Goal: Information Seeking & Learning: Find specific fact

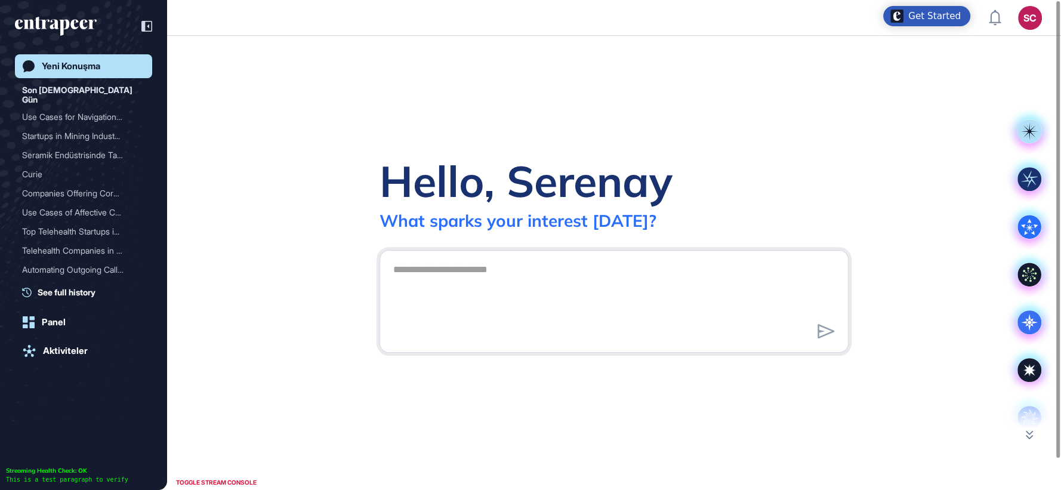
scroll to position [1, 1]
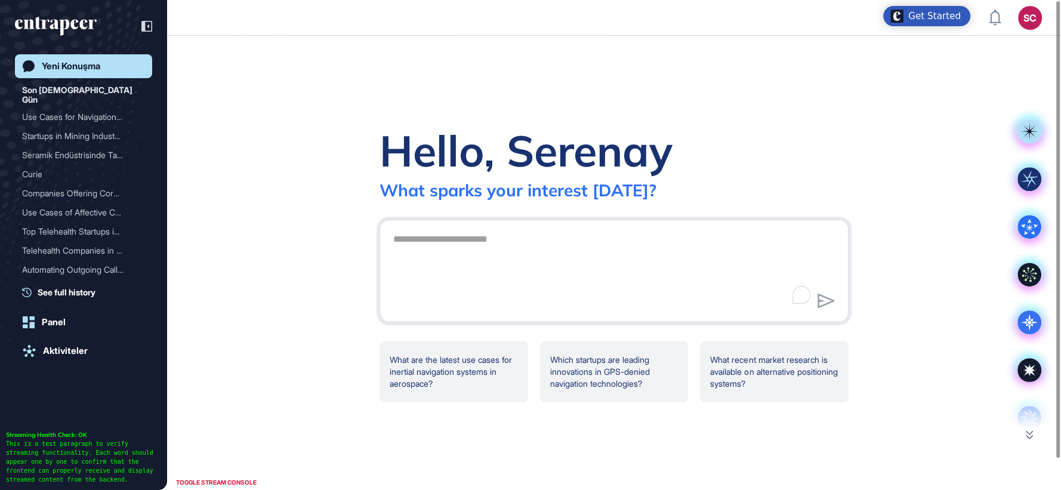
click at [781, 454] on div "Hello, Serenay What sparks your interest today? .cls-2{fill:#fff} What are the …" at bounding box center [614, 263] width 894 height 454
click at [1031, 21] on div "SC" at bounding box center [1030, 18] width 24 height 24
click at [1026, 19] on div "SC" at bounding box center [1030, 18] width 24 height 24
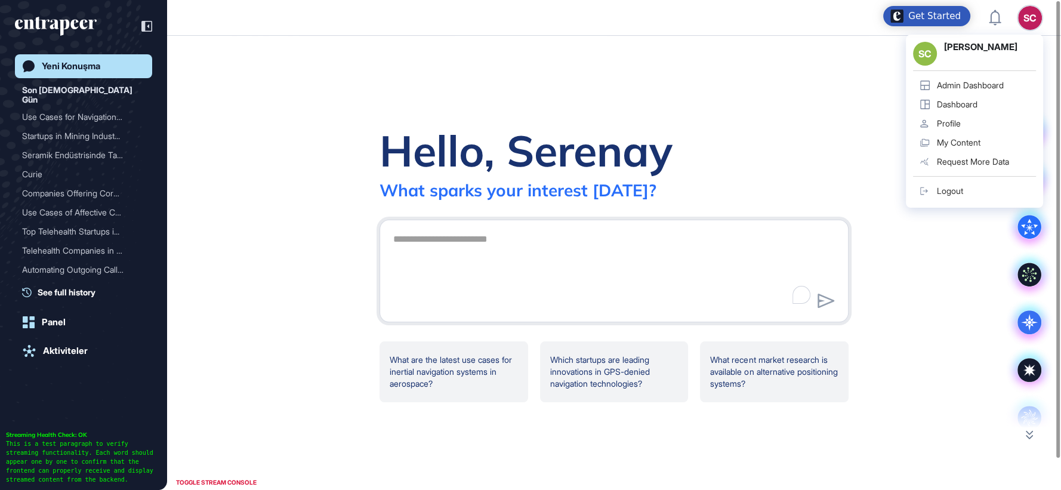
click at [1031, 16] on div "SC" at bounding box center [1030, 18] width 24 height 24
click at [1012, 90] on link "Admin Dashboard" at bounding box center [974, 85] width 123 height 19
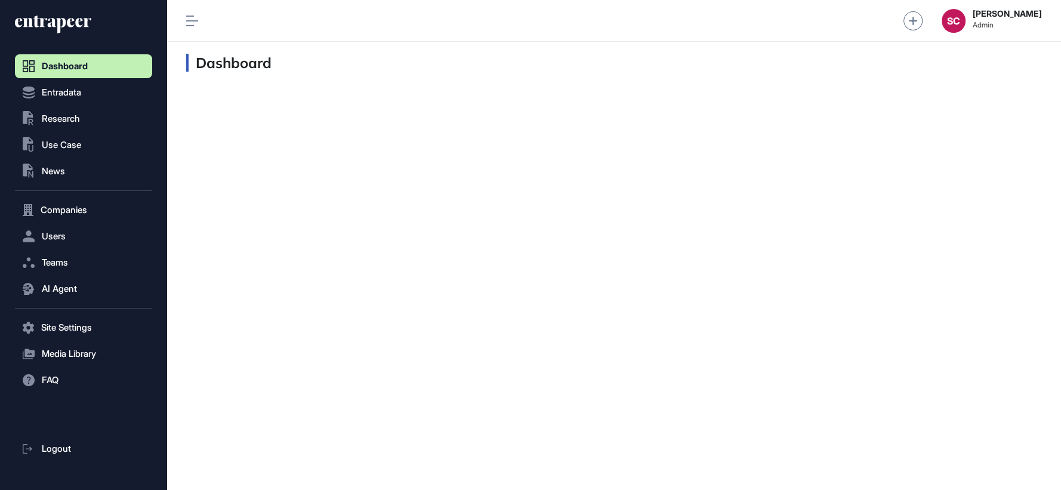
scroll to position [1, 1]
click at [85, 285] on button "AI Agent" at bounding box center [83, 289] width 137 height 24
click at [81, 336] on link "Messages" at bounding box center [86, 335] width 131 height 21
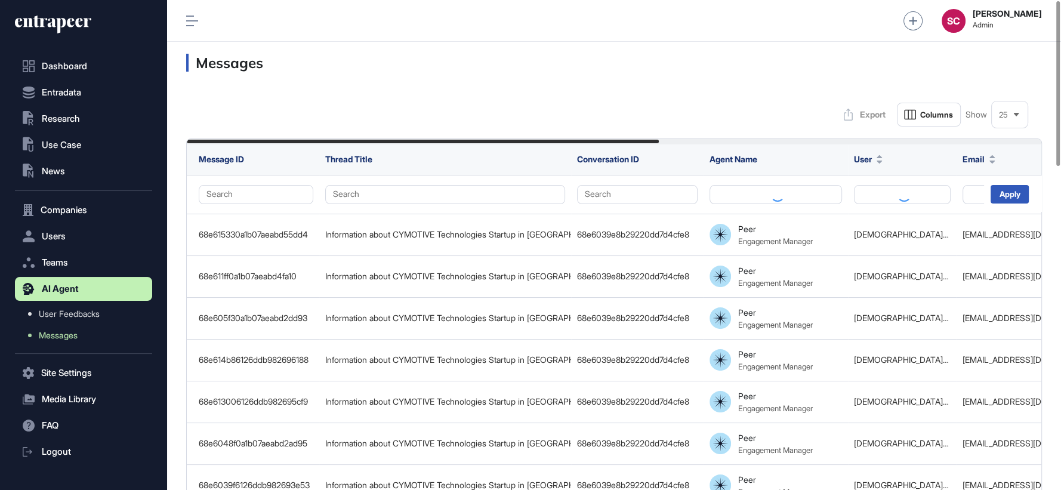
click at [1005, 124] on div "25" at bounding box center [1009, 114] width 36 height 23
click at [1009, 236] on li "100" at bounding box center [1009, 239] width 29 height 24
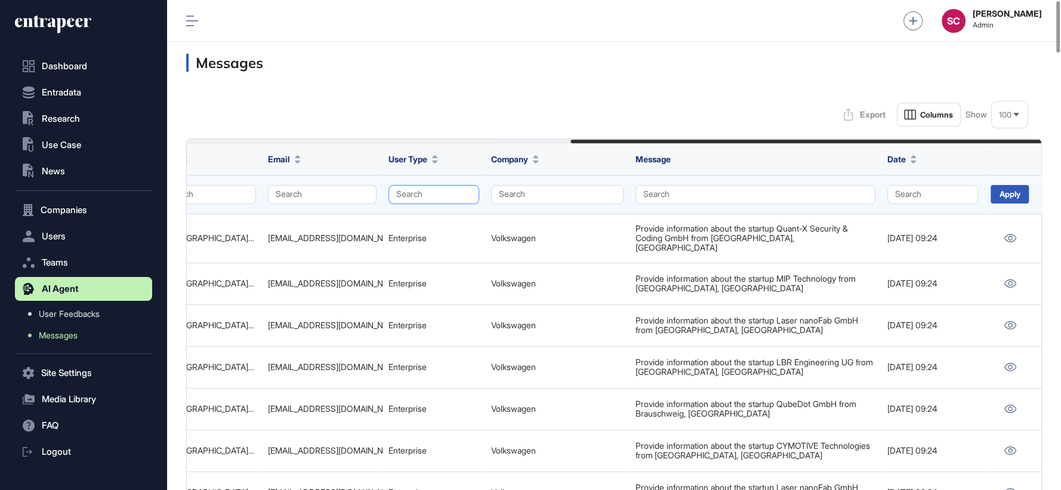
click at [432, 194] on button "Search" at bounding box center [433, 194] width 91 height 19
click at [433, 213] on div "Enterprise" at bounding box center [431, 217] width 70 height 17
click at [995, 194] on div "Apply" at bounding box center [1009, 194] width 38 height 18
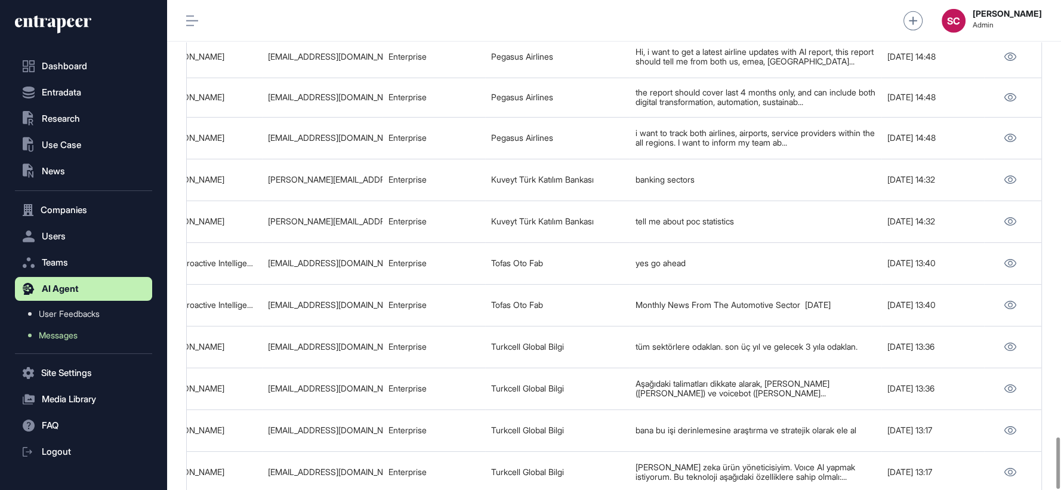
scroll to position [4180, 0]
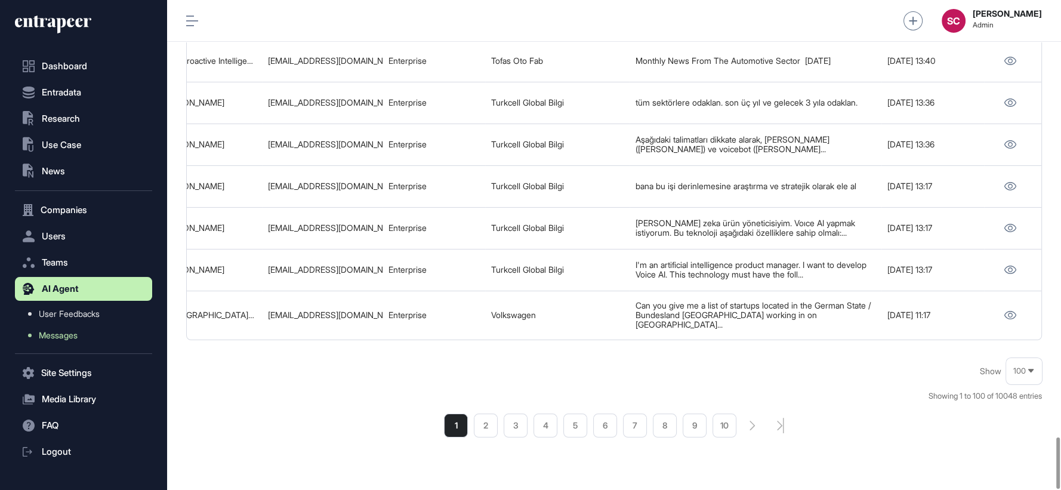
click at [480, 413] on li "2" at bounding box center [486, 425] width 24 height 24
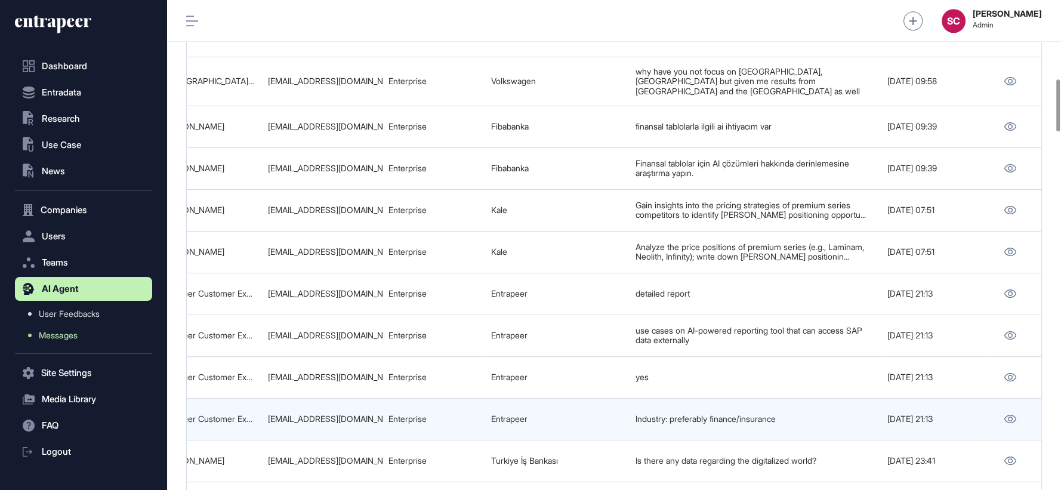
scroll to position [734, 0]
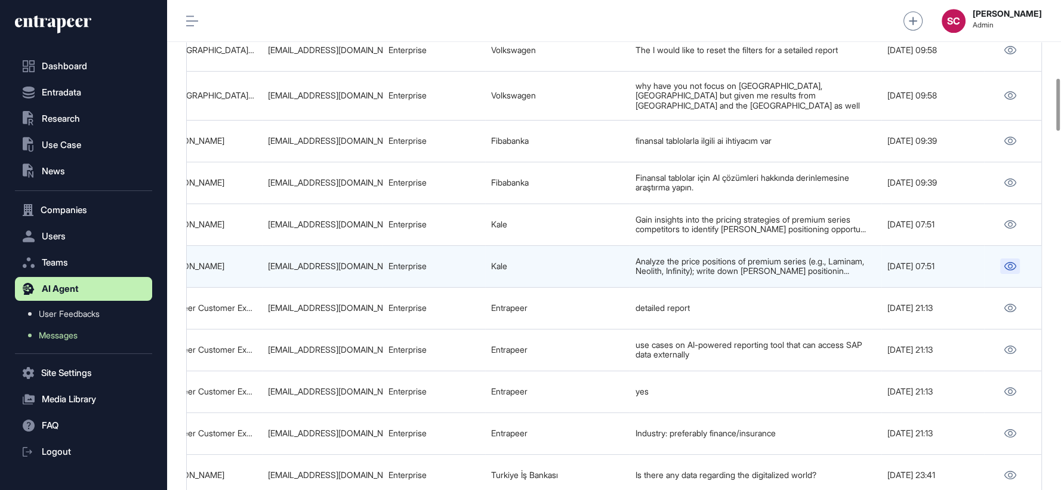
click at [1009, 262] on icon at bounding box center [1009, 266] width 13 height 8
drag, startPoint x: 381, startPoint y: 239, endPoint x: 246, endPoint y: 238, distance: 134.2
click at [246, 245] on tr "68e34ac97533714190ea1c4c Analyzing Pricing Strategies of Premium Surface Brands…" at bounding box center [266, 266] width 1549 height 42
copy tr "zeynepgezen@kale.com.tr"
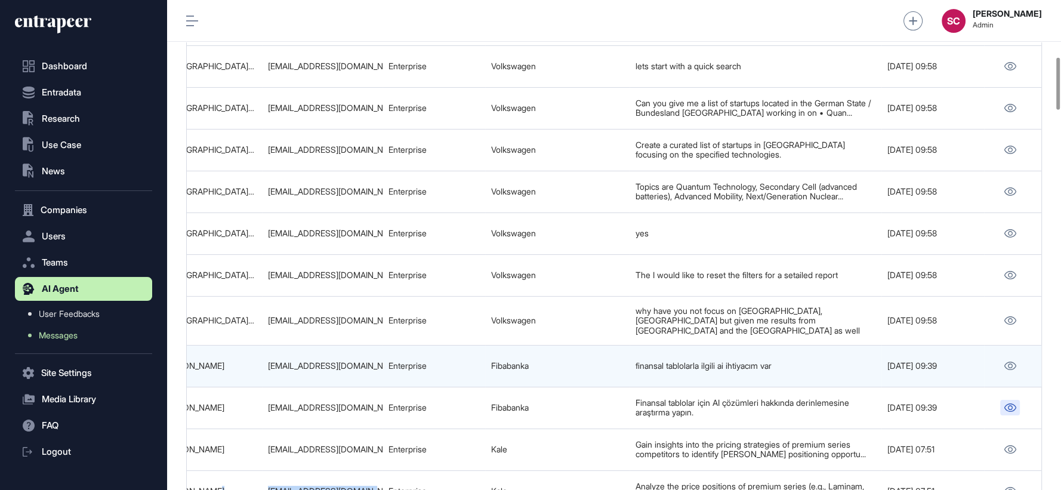
scroll to position [536, 0]
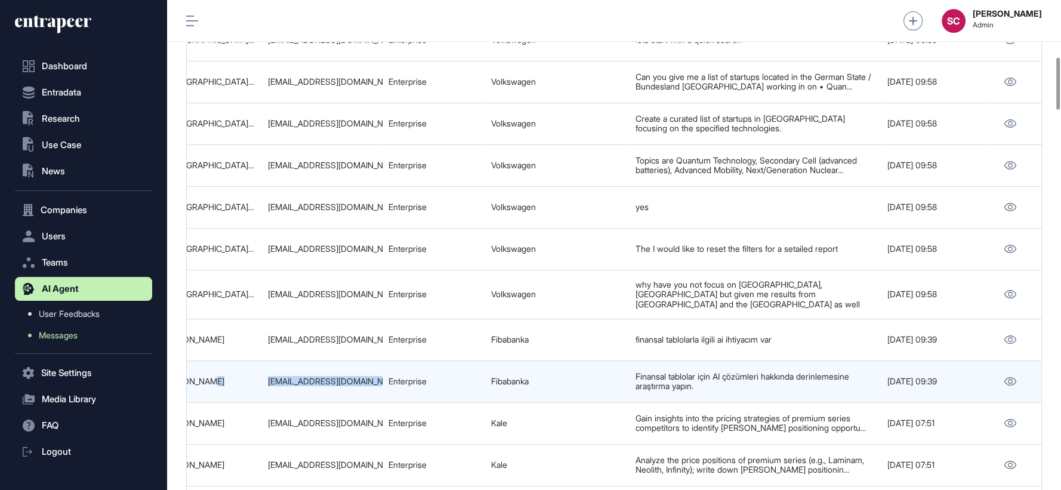
drag, startPoint x: 386, startPoint y: 361, endPoint x: 251, endPoint y: 359, distance: 134.8
click at [251, 360] on tr "68e365f46126ddb982641079 Finansal Tablolar Hakkında Yapay Zeka İhtiyacı 68e3643…" at bounding box center [266, 381] width 1549 height 42
copy tr "Batuhan Baş batuhan.bas@fibabanka.com.tr"
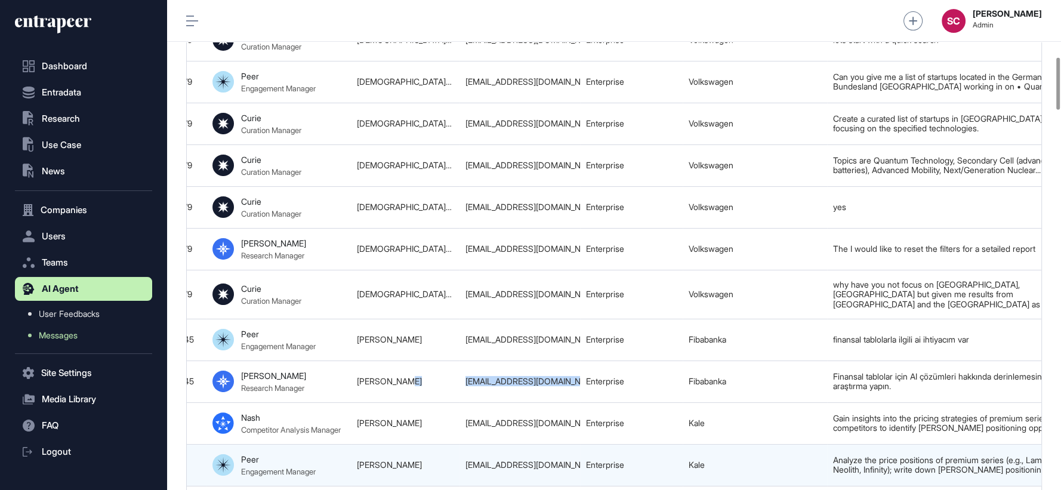
scroll to position [0, 187]
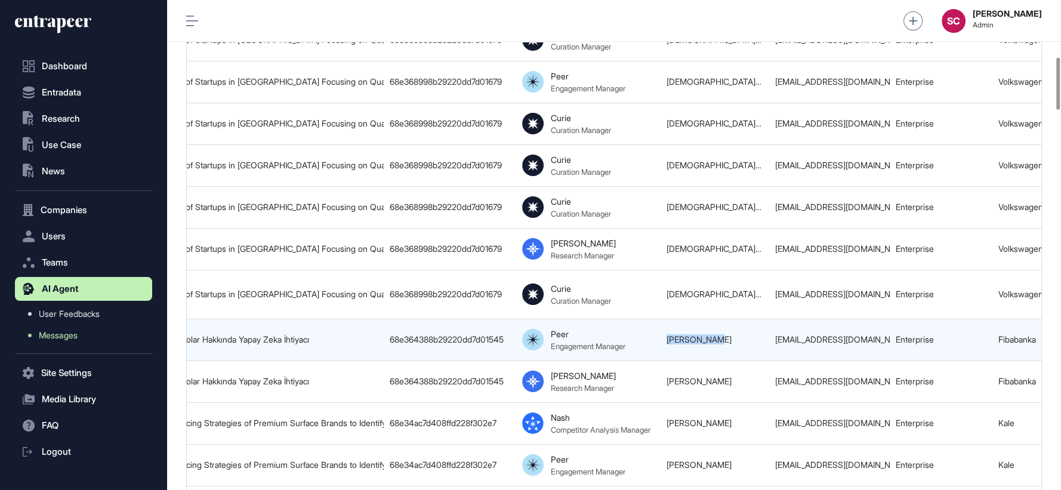
drag, startPoint x: 722, startPoint y: 317, endPoint x: 664, endPoint y: 319, distance: 58.5
click at [664, 319] on td "Batuhan Baş" at bounding box center [714, 340] width 109 height 42
copy link "Batuhan Baş"
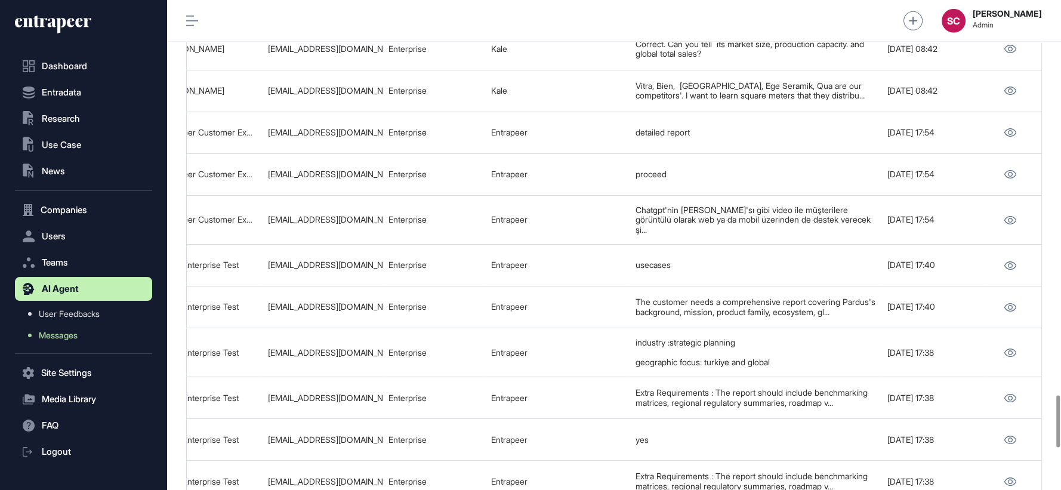
scroll to position [4109, 0]
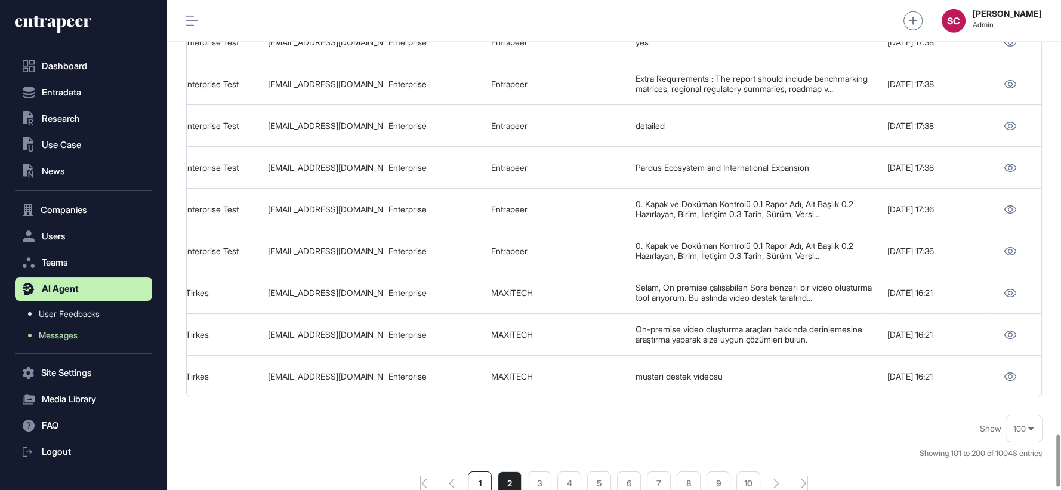
click at [478, 471] on li "1" at bounding box center [480, 483] width 24 height 24
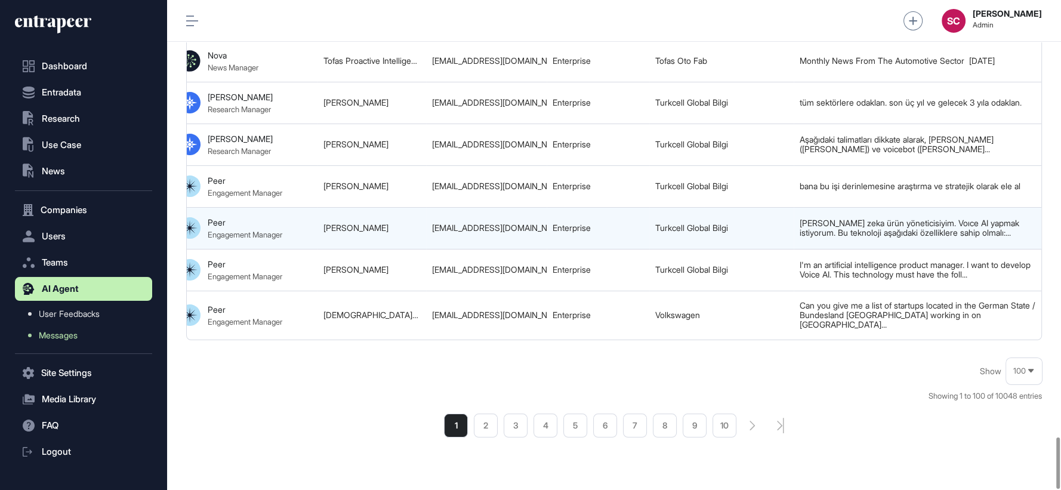
scroll to position [0, 694]
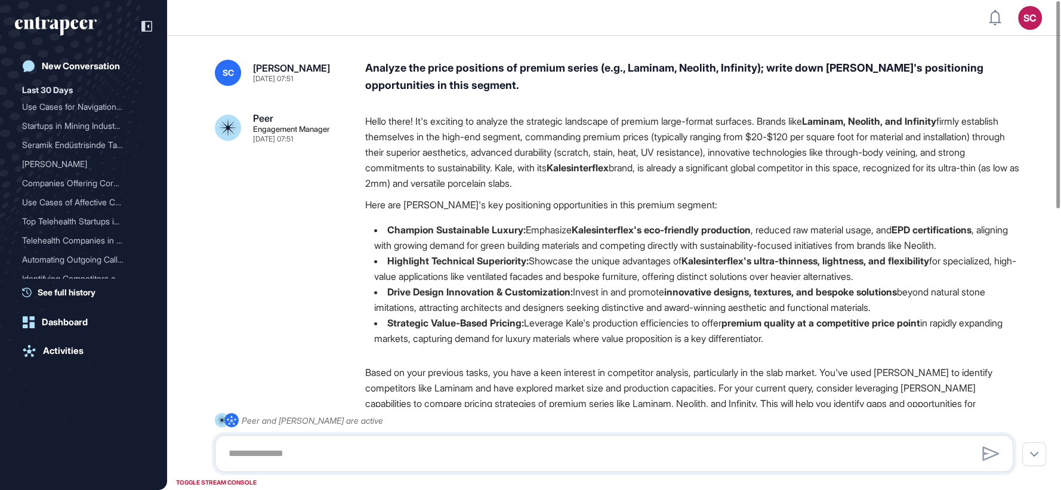
click at [373, 69] on div "Analyze the price positions of premium series (e.g., Laminam, Neolith, Infinity…" at bounding box center [693, 77] width 657 height 35
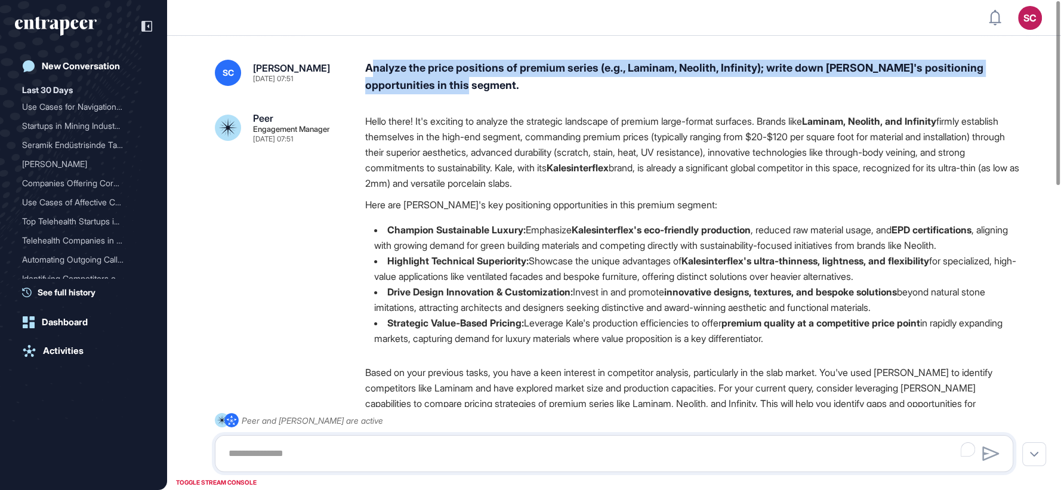
click at [390, 76] on div "Analyze the price positions of premium series (e.g., Laminam, Neolith, Infinity…" at bounding box center [693, 77] width 657 height 35
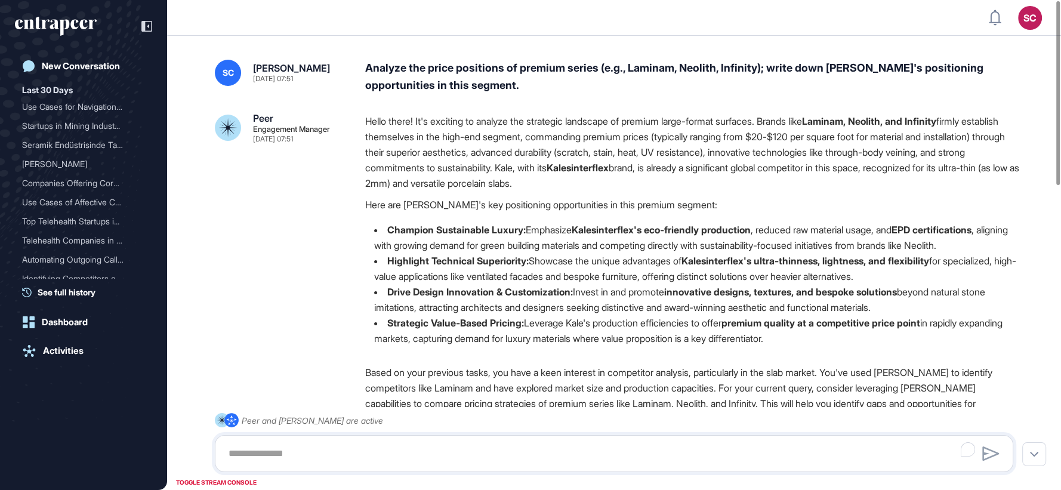
click at [390, 76] on div "Analyze the price positions of premium series (e.g., Laminam, Neolith, Infinity…" at bounding box center [693, 77] width 657 height 35
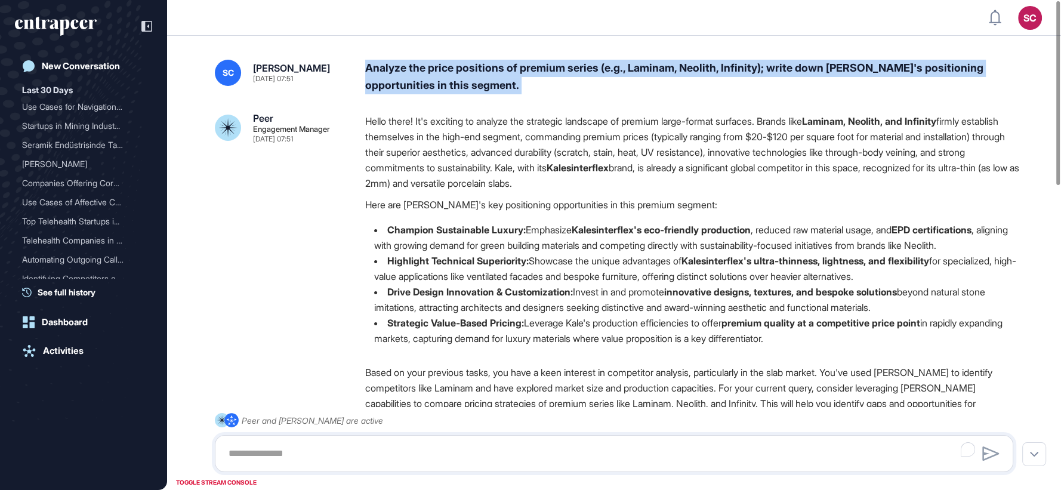
click at [390, 76] on div "Analyze the price positions of premium series (e.g., Laminam, Neolith, Infinity…" at bounding box center [693, 77] width 657 height 35
copy div "Analyze the price positions of premium series (e.g., Laminam, Neolith, Infinity…"
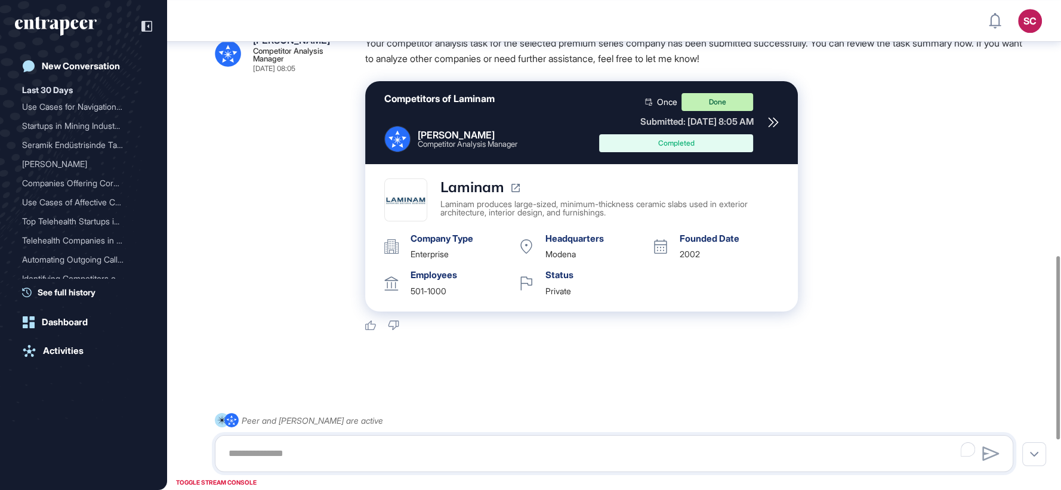
scroll to position [683, 0]
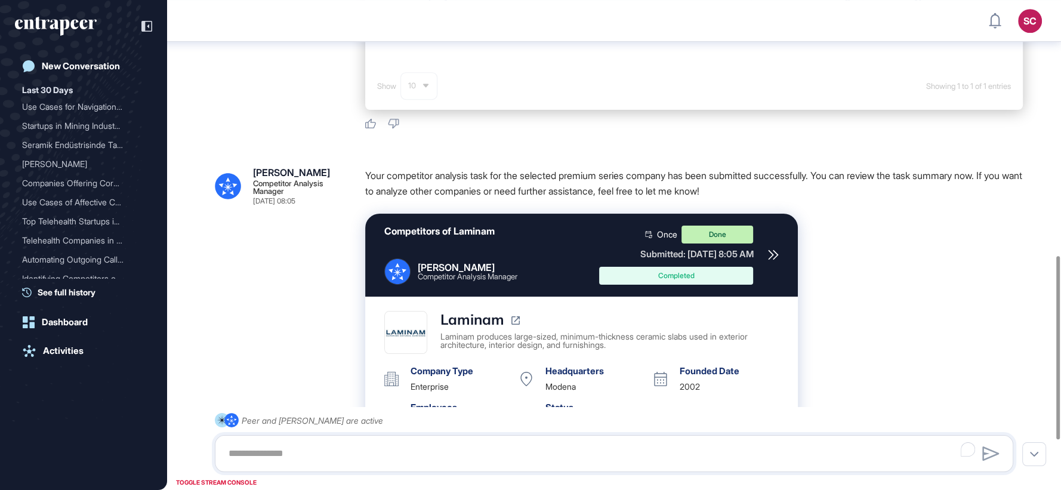
drag, startPoint x: 770, startPoint y: 252, endPoint x: 776, endPoint y: 257, distance: 7.3
click at [776, 257] on icon at bounding box center [773, 254] width 11 height 11
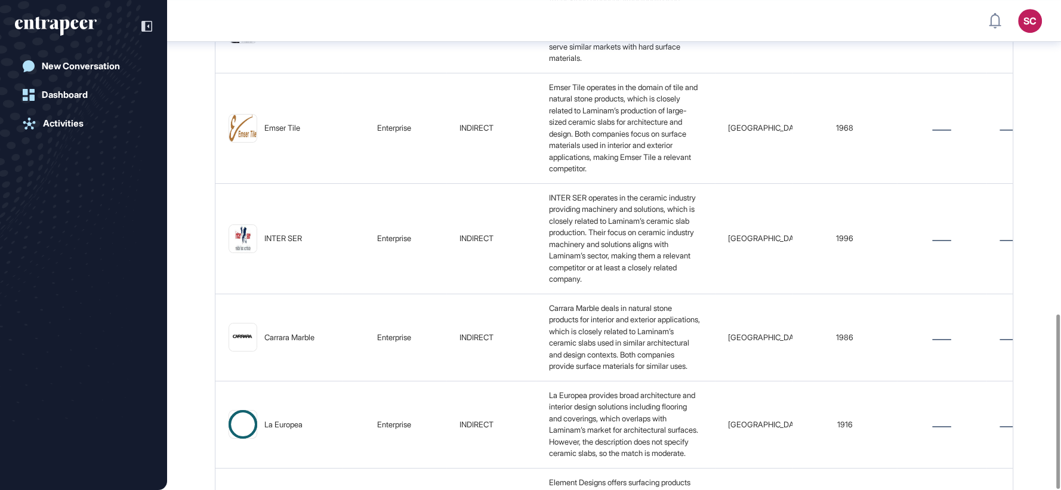
scroll to position [881, 0]
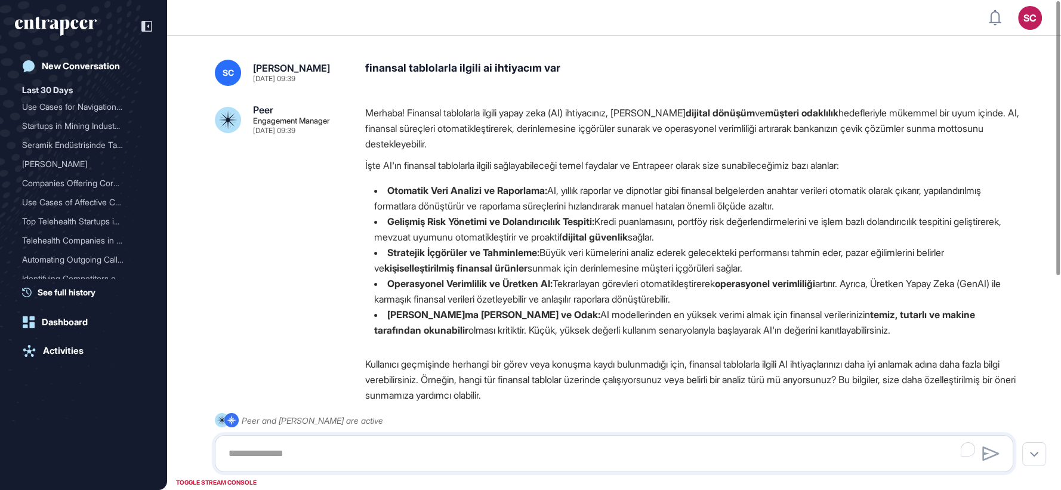
click at [517, 73] on div "finansal tablolarla ilgili ai ihtiyacım var" at bounding box center [693, 73] width 657 height 26
copy div "finansal tablolarla ilgili ai ihtiyacım var"
click at [299, 258] on div "Peer Engagement Manager Oct 06, 2025 09:39 Merhaba! Finansal tablolarla ilgili …" at bounding box center [614, 300] width 798 height 390
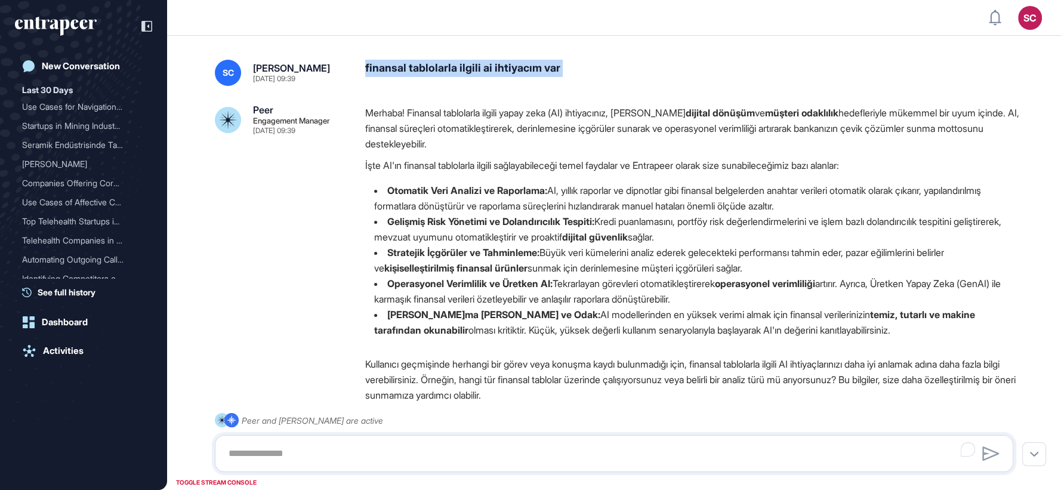
click at [1047, 240] on div "SC Serenay Cetinkaya Oct 06, 2025 09:39 finansal tablolarla ilgili ai ihtiyacım…" at bounding box center [614, 437] width 894 height 803
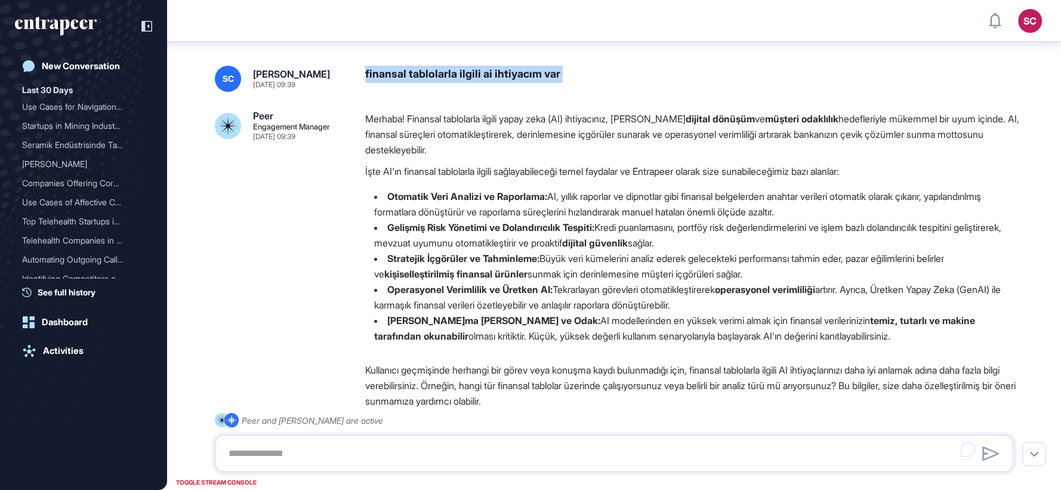
click at [582, 313] on li "Pratik Uygulama İçin Veri ve Odak: AI modellerinden en yüksek verimi almak için…" at bounding box center [693, 328] width 657 height 31
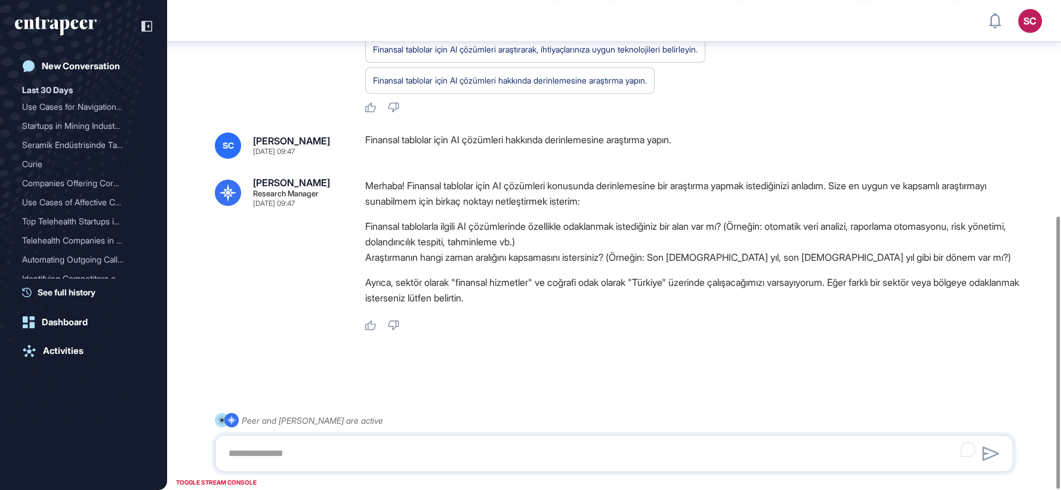
scroll to position [388, 0]
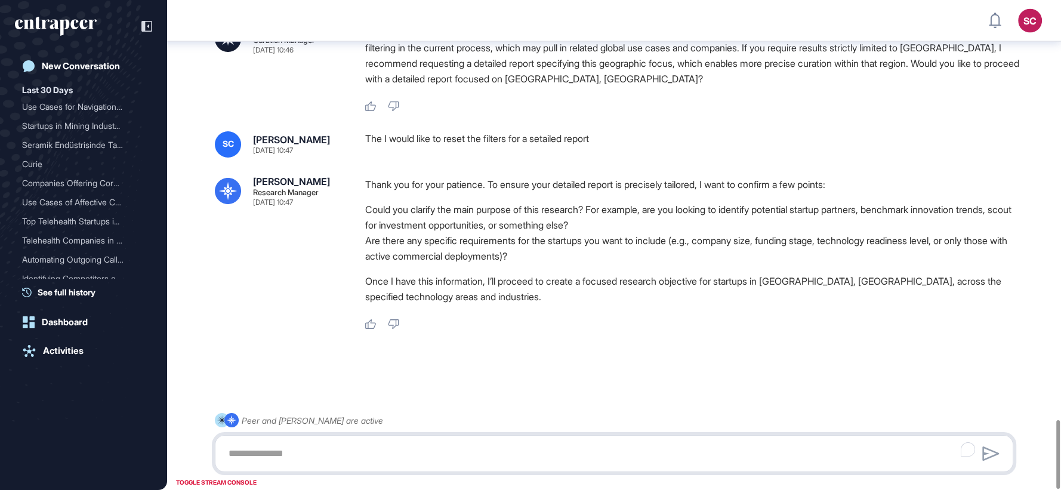
scroll to position [2583, 0]
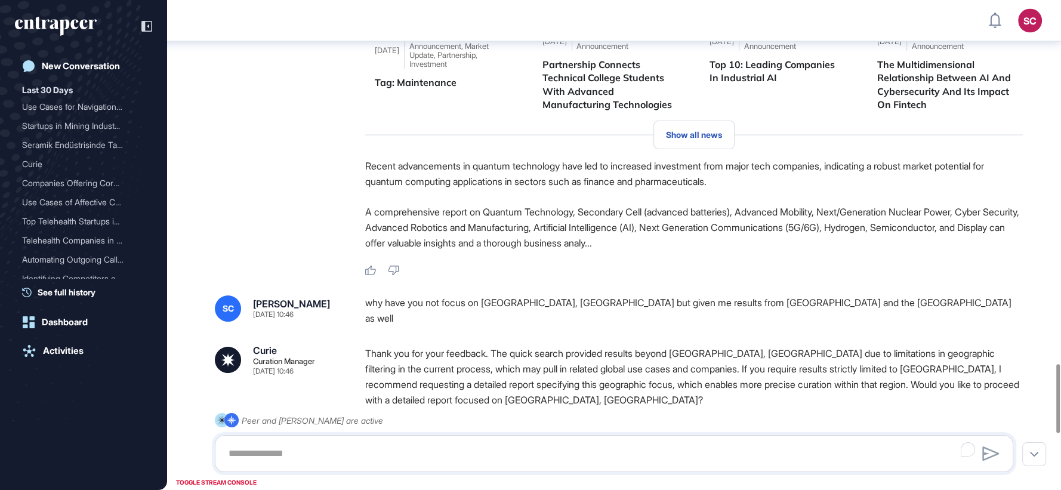
click at [382, 93] on div "[DATE] Major Company Announcement, Market Update, Partnership, Investment Tag: …" at bounding box center [443, 20] width 156 height 199
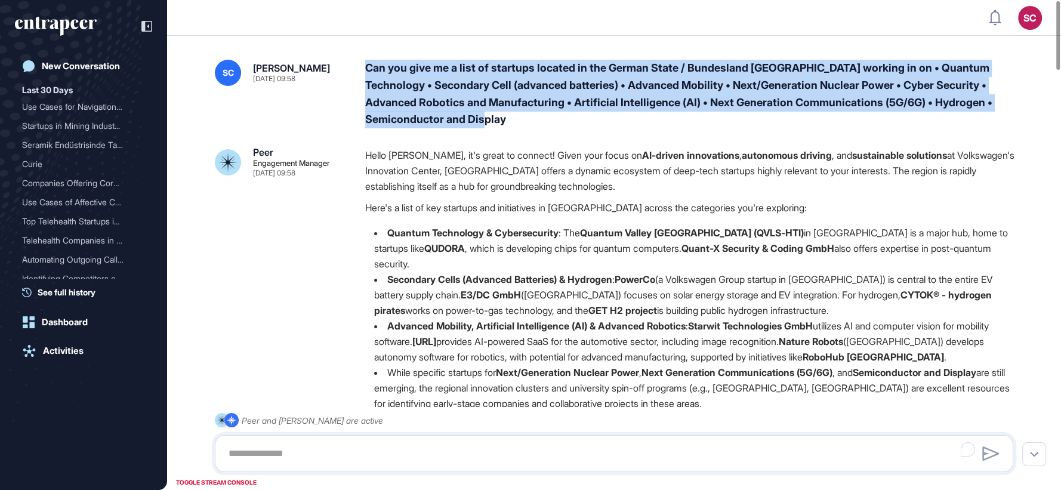
copy div "Can you give me a list of startups located in the German State / Bundesland Nie…"
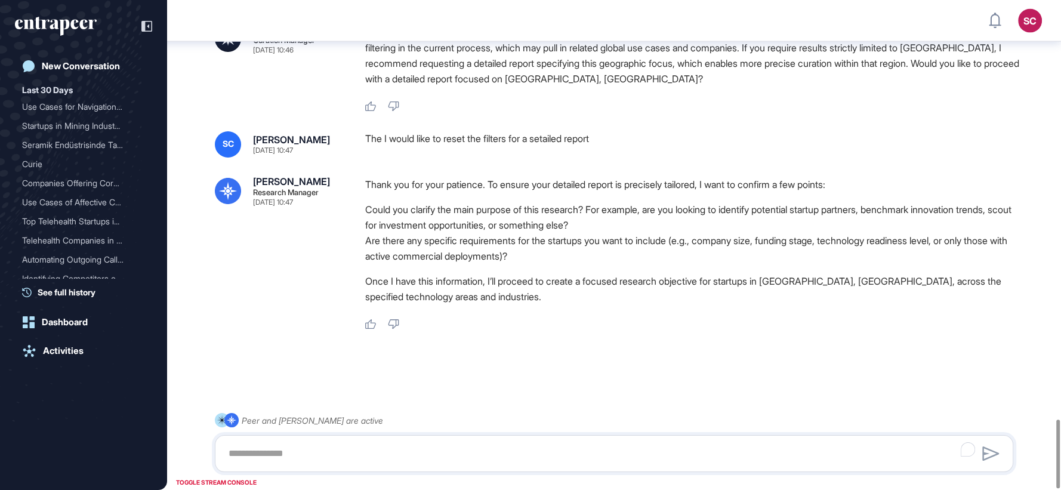
scroll to position [2980, 0]
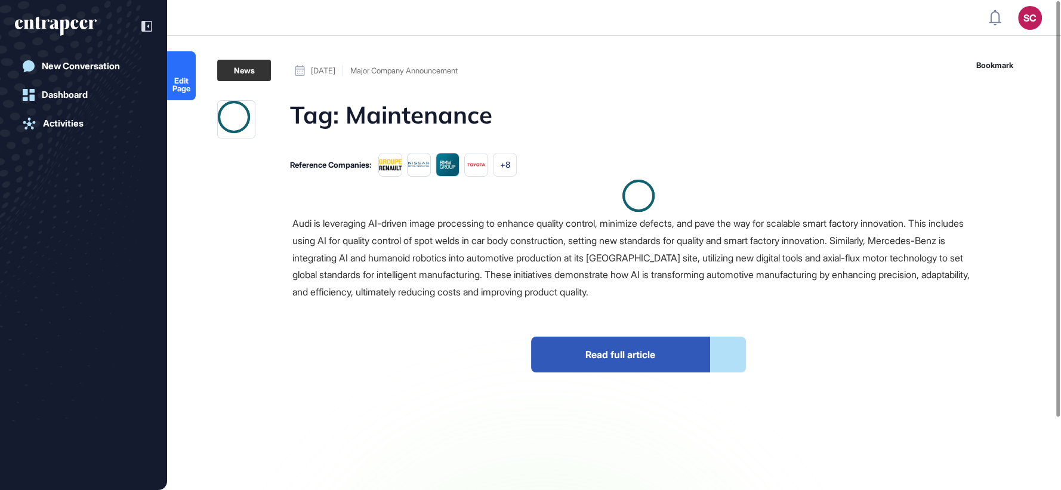
scroll to position [1, 1]
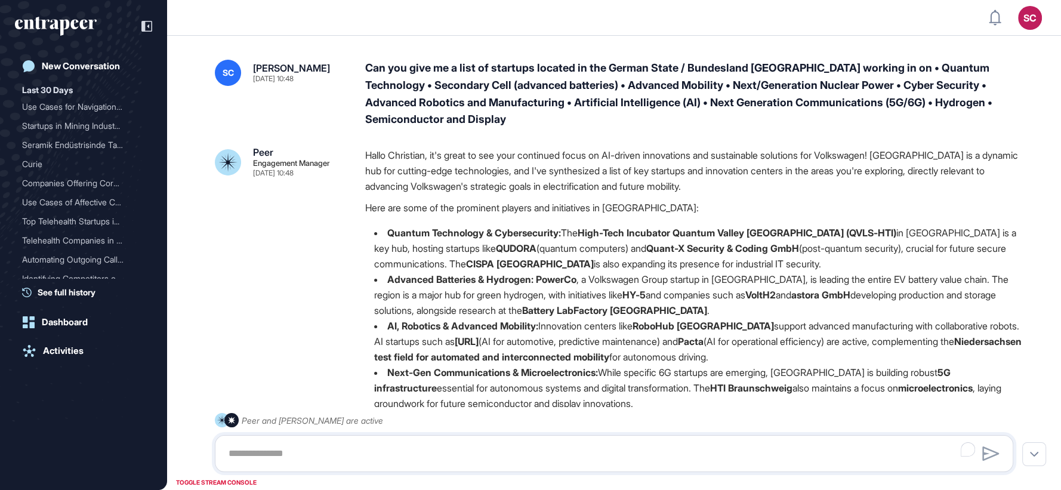
click at [702, 213] on p "Here are some of the prominent players and initiatives in [GEOGRAPHIC_DATA]:" at bounding box center [693, 208] width 657 height 16
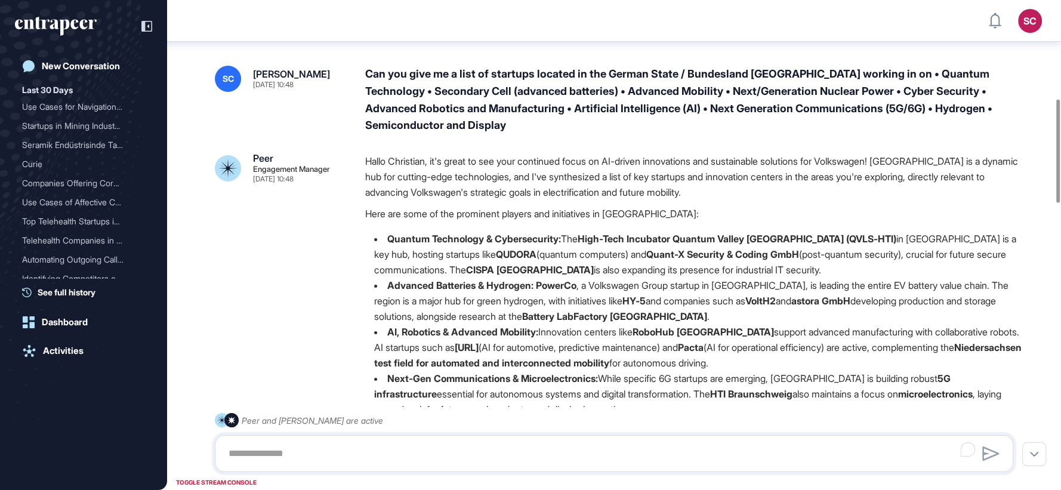
click at [1060, 171] on div at bounding box center [1058, 151] width 4 height 103
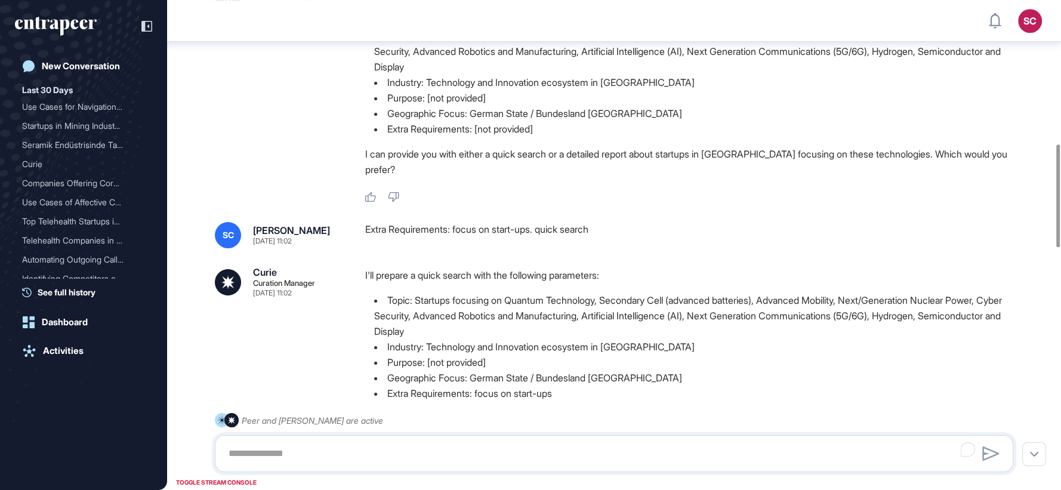
scroll to position [637, 0]
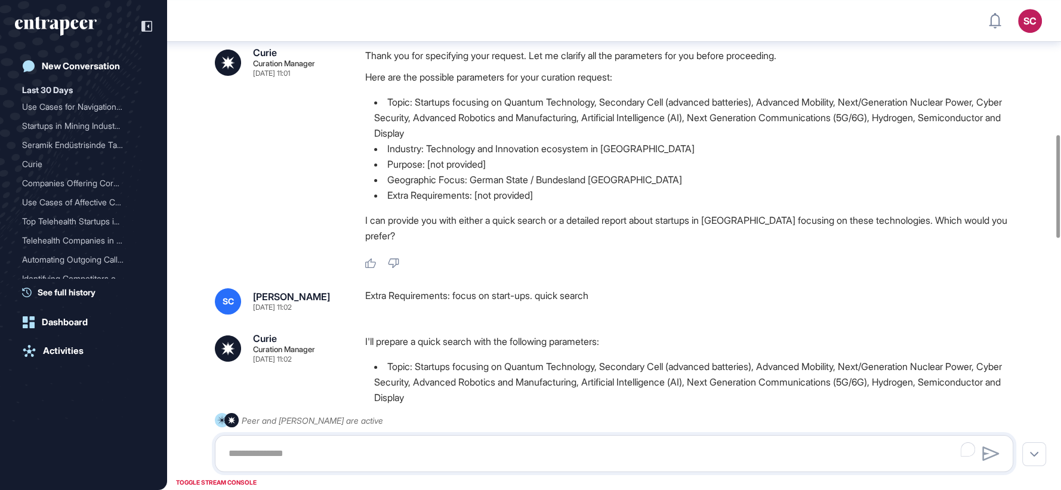
click at [374, 168] on div "Thank you for specifying your request. Let me clarify all the parameters for yo…" at bounding box center [693, 149] width 657 height 202
click at [569, 249] on div "Thank you for specifying your request. Let me clarify all the parameters for yo…" at bounding box center [693, 149] width 657 height 202
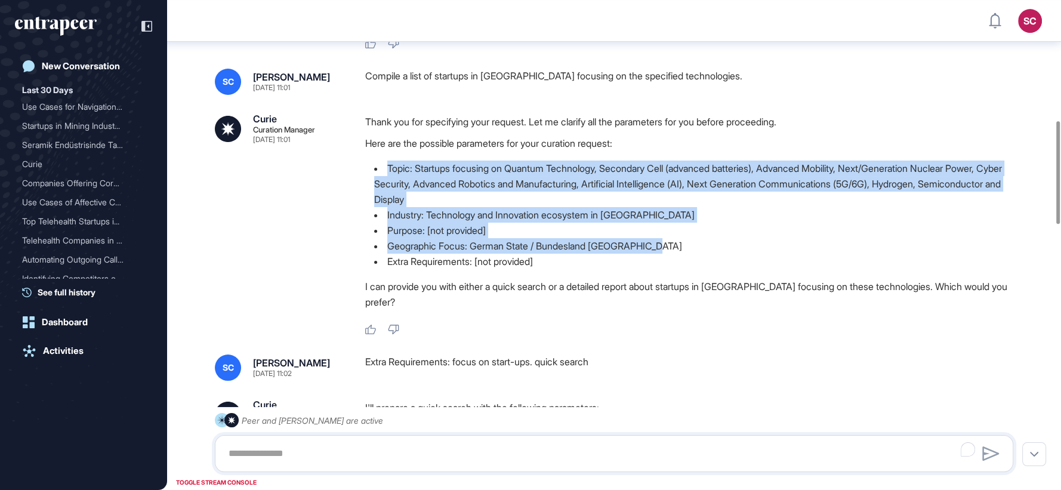
drag, startPoint x: 672, startPoint y: 258, endPoint x: 376, endPoint y: 187, distance: 304.9
click at [376, 187] on ul "Topic: Startups focusing on Quantum Technology, Secondary Cell (advanced batter…" at bounding box center [693, 214] width 657 height 109
copy ul "Topic: Startups focusing on Quantum Technology, Secondary Cell (advanced batter…"
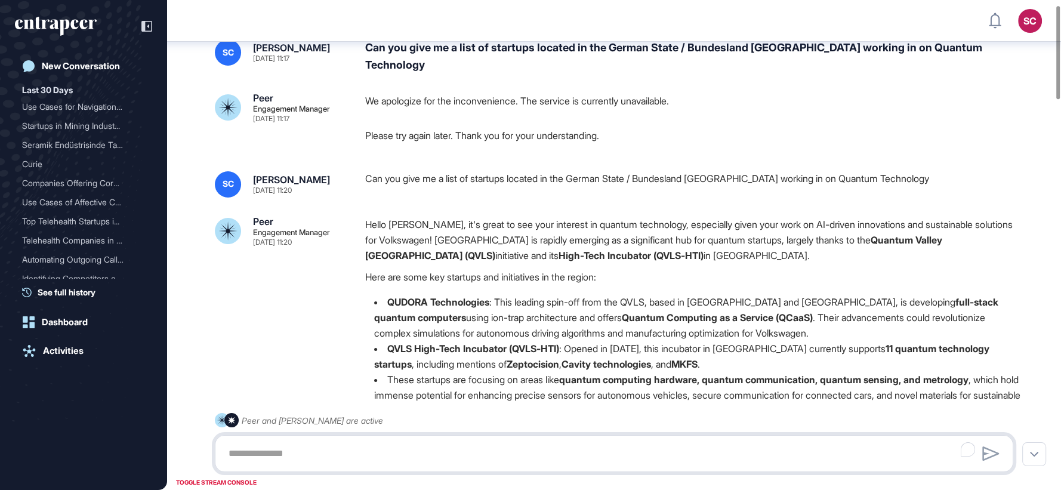
scroll to position [26, 0]
click at [623, 181] on div "Can you give me a list of startups located in the German State / Bundesland Nie…" at bounding box center [693, 184] width 657 height 26
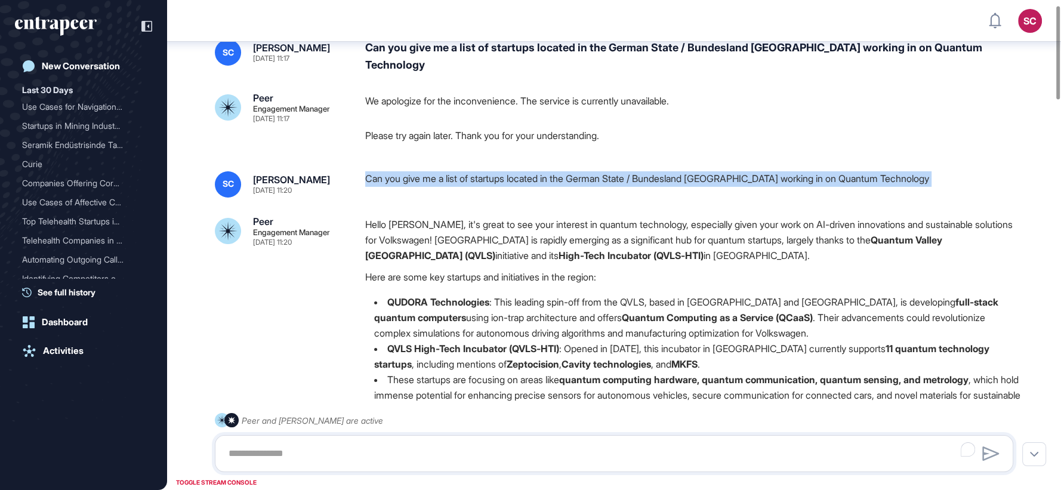
click at [623, 181] on div "Can you give me a list of startups located in the German State / Bundesland Nie…" at bounding box center [693, 184] width 657 height 26
copy div "Can you give me a list of startups located in the German State / Bundesland Nie…"
